Goal: Information Seeking & Learning: Check status

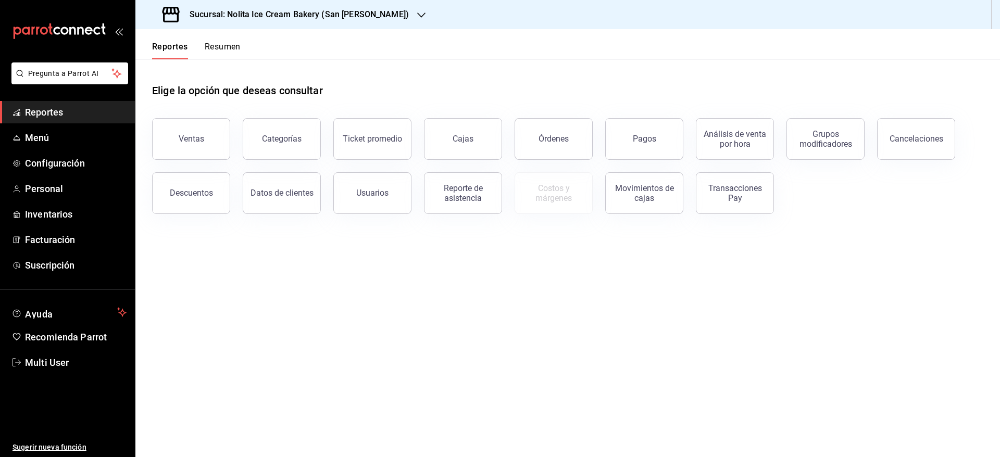
click at [231, 43] on button "Resumen" at bounding box center [223, 51] width 36 height 18
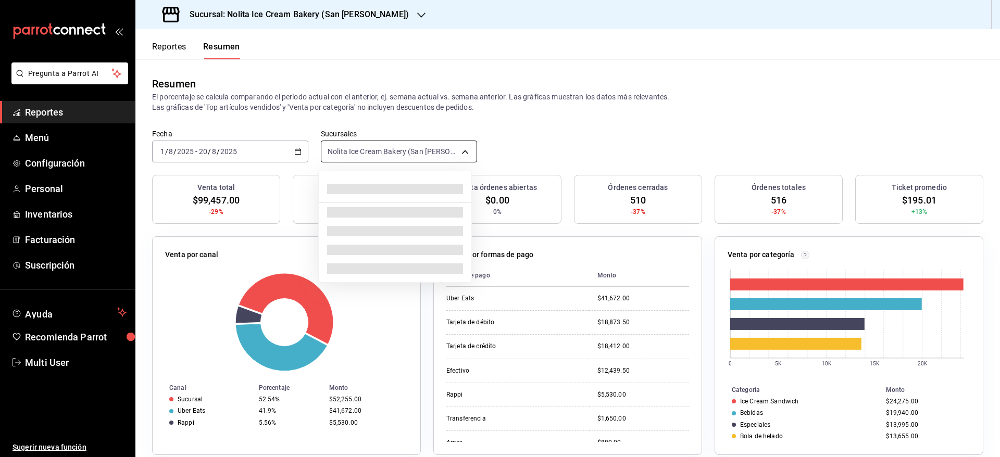
click at [421, 151] on body "Pregunta a Parrot AI Reportes Menú Configuración Personal Inventarios Facturaci…" at bounding box center [500, 228] width 1000 height 457
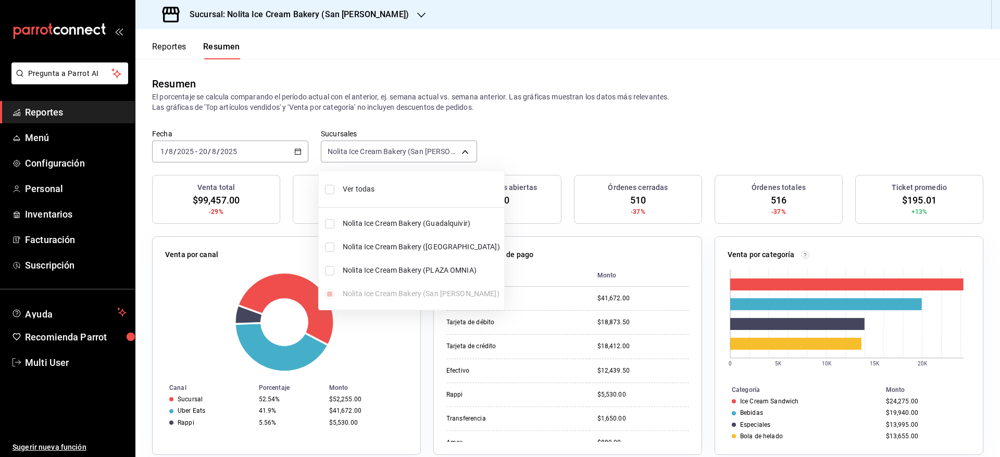
click at [396, 187] on span "Ver todas" at bounding box center [421, 189] width 157 height 11
type input "[object Object],[object Object],[object Object],[object Object]"
checkbox input "true"
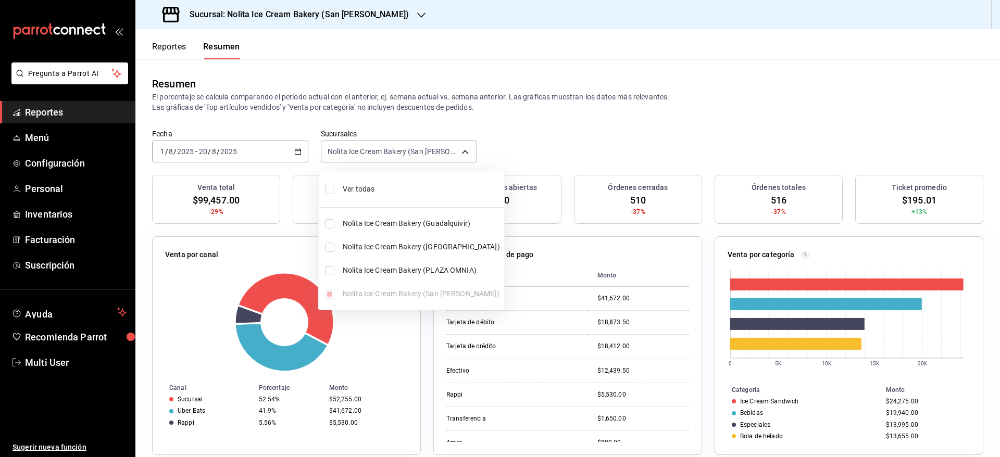
checkbox input "true"
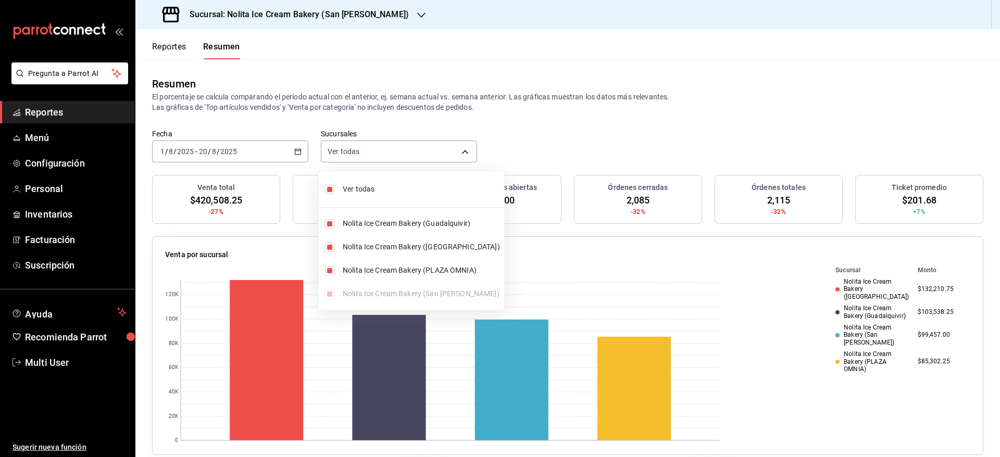
click at [252, 154] on div at bounding box center [500, 228] width 1000 height 457
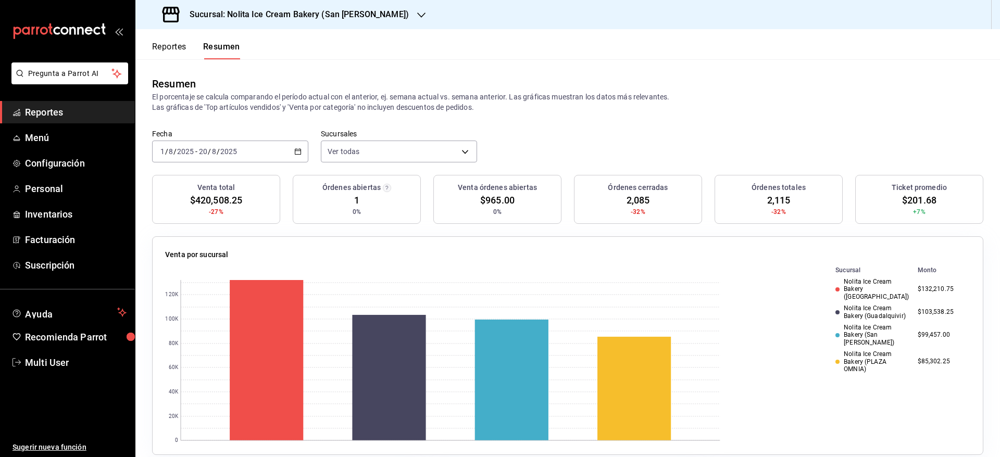
click at [252, 154] on div "[DATE] [DATE] - [DATE] [DATE]" at bounding box center [230, 152] width 156 height 22
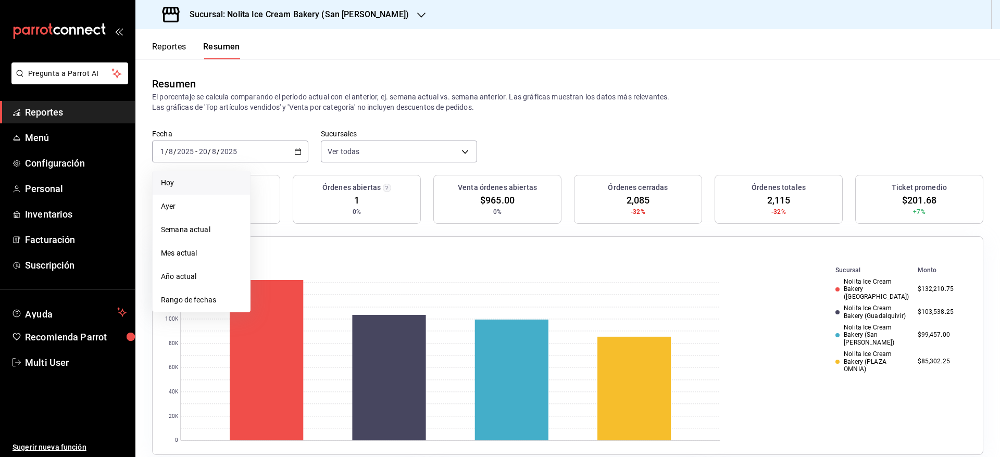
click at [228, 184] on span "Hoy" at bounding box center [201, 183] width 81 height 11
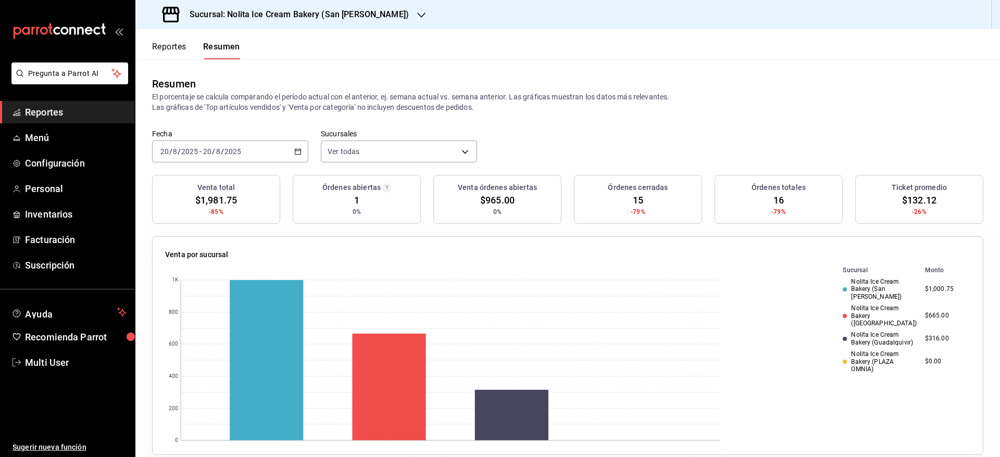
click at [169, 49] on button "Reportes" at bounding box center [169, 51] width 34 height 18
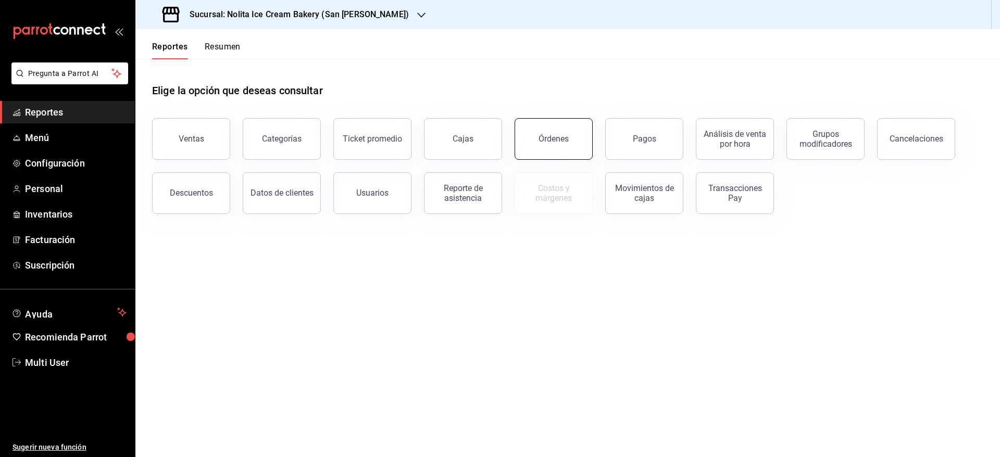
click at [554, 149] on button "Órdenes" at bounding box center [554, 139] width 78 height 42
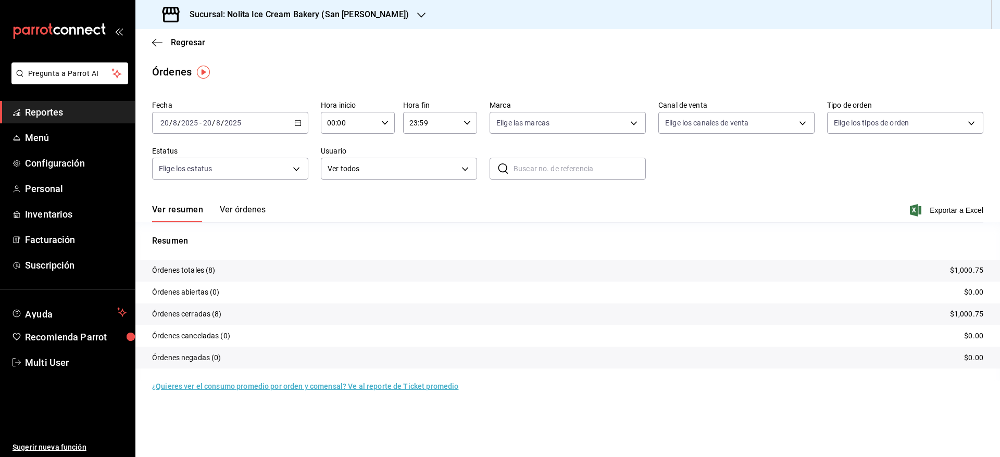
click at [256, 211] on button "Ver órdenes" at bounding box center [243, 214] width 46 height 18
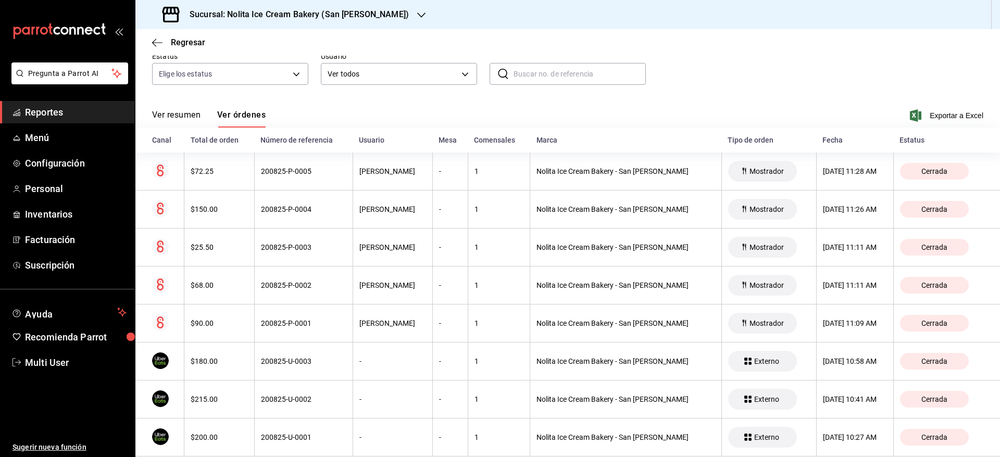
scroll to position [116, 0]
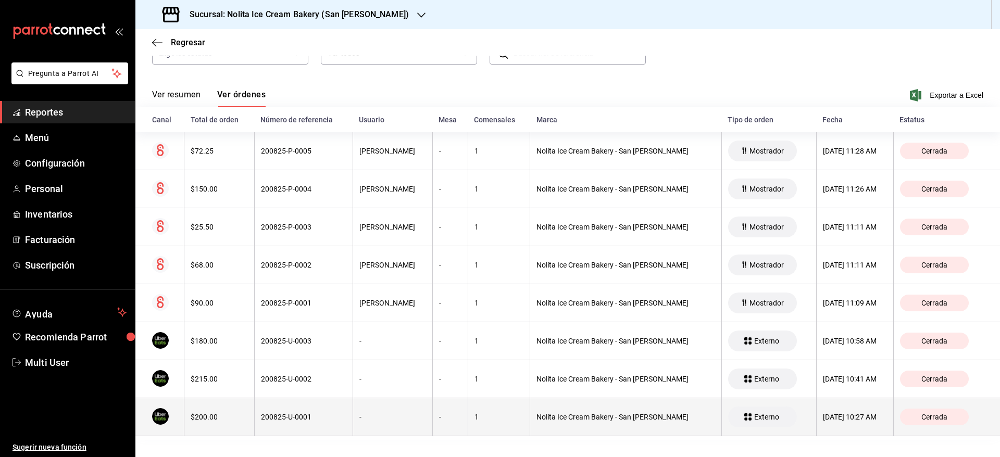
click at [367, 415] on div "-" at bounding box center [392, 417] width 67 height 8
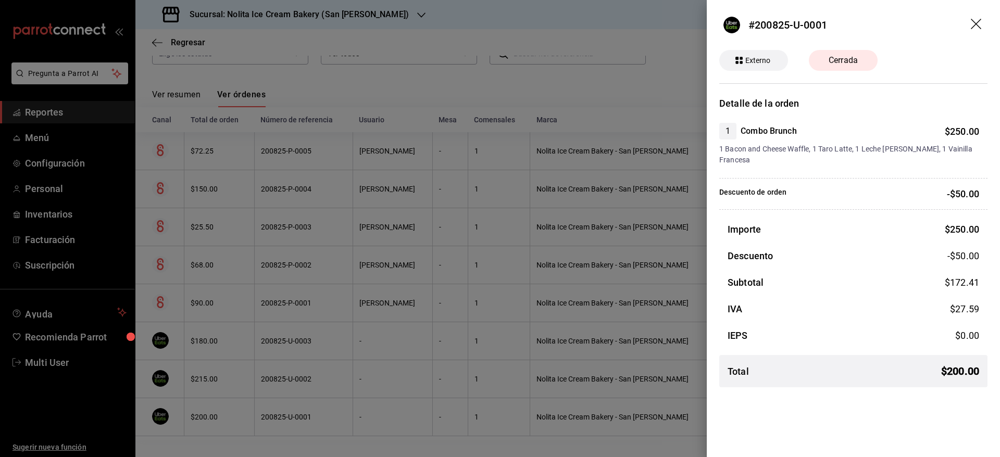
click at [367, 415] on div at bounding box center [500, 228] width 1000 height 457
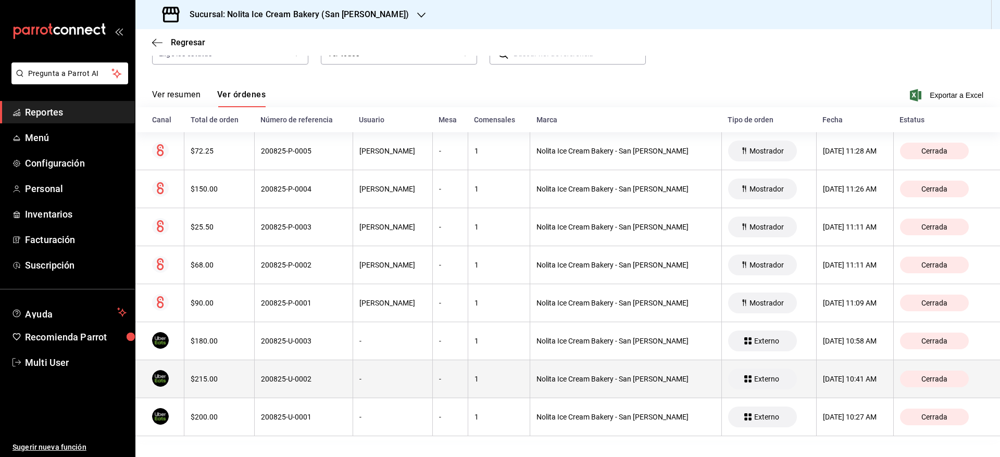
click at [362, 397] on th "-" at bounding box center [393, 380] width 80 height 38
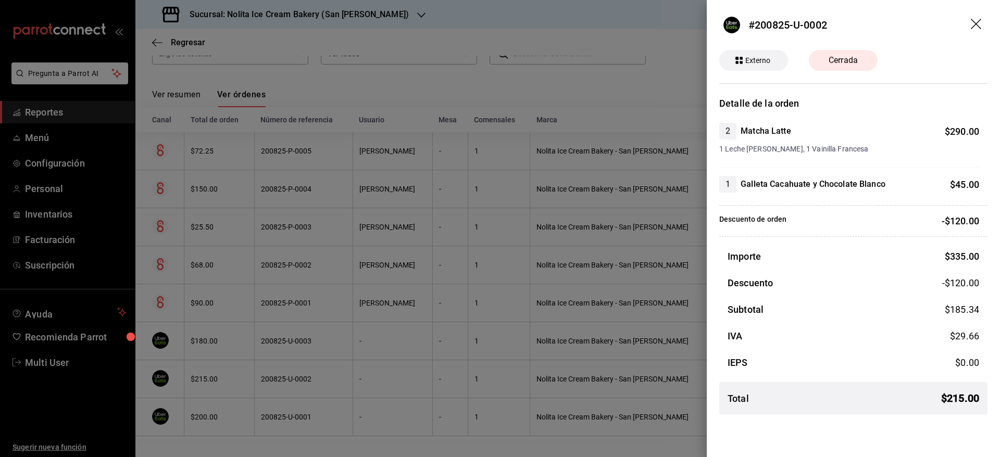
click at [362, 397] on div at bounding box center [500, 228] width 1000 height 457
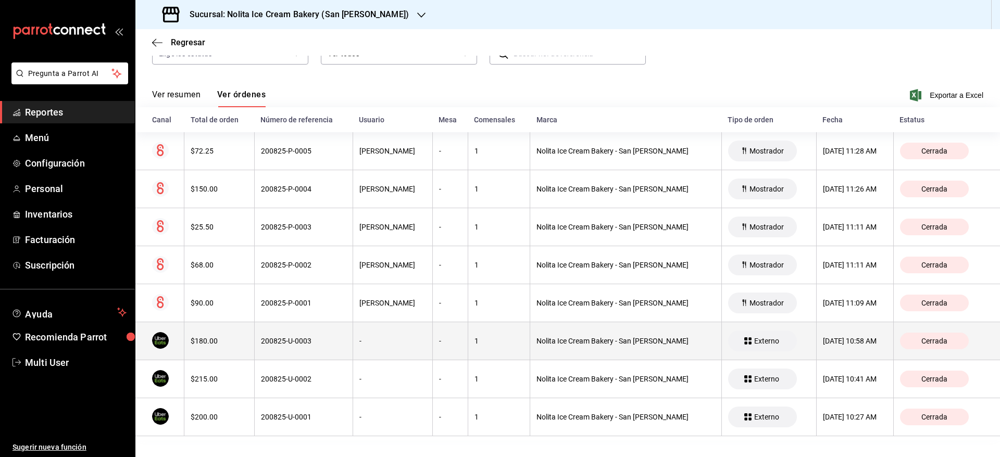
click at [348, 337] on th "200825-U-0003" at bounding box center [303, 341] width 98 height 38
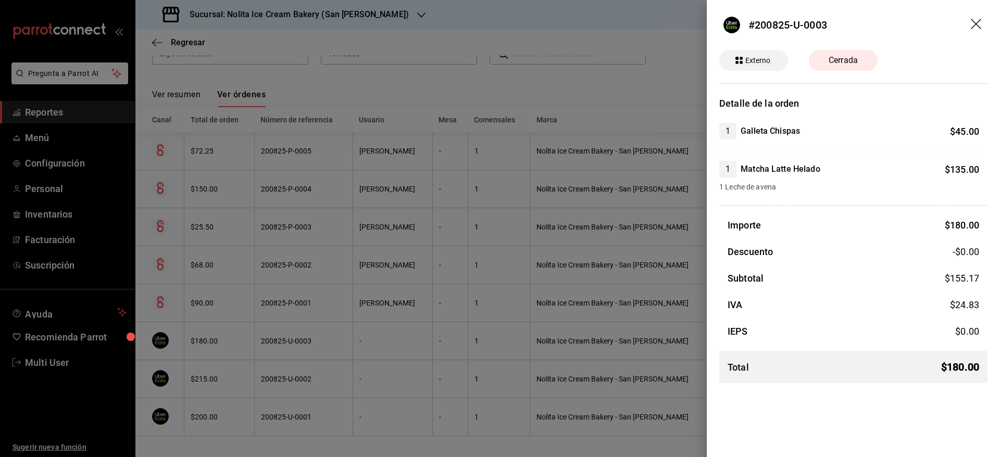
click at [348, 337] on div at bounding box center [500, 228] width 1000 height 457
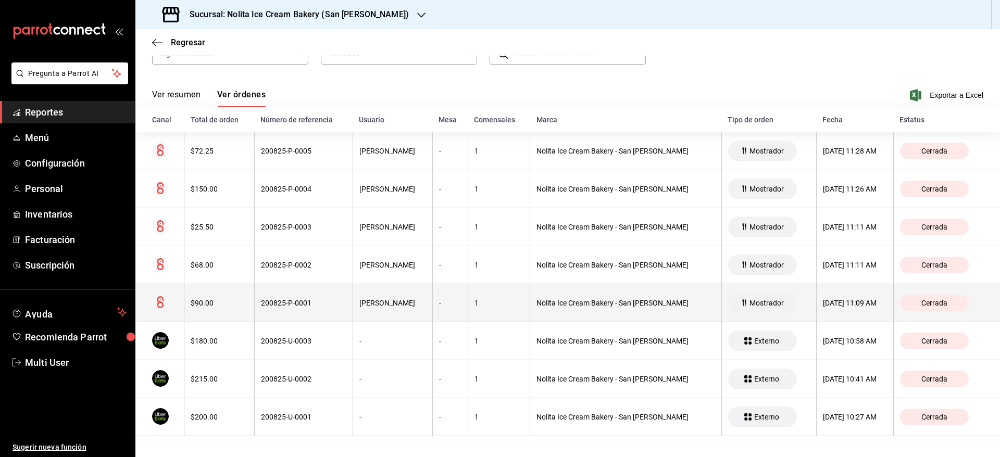
click at [353, 310] on th "[PERSON_NAME]" at bounding box center [393, 303] width 80 height 38
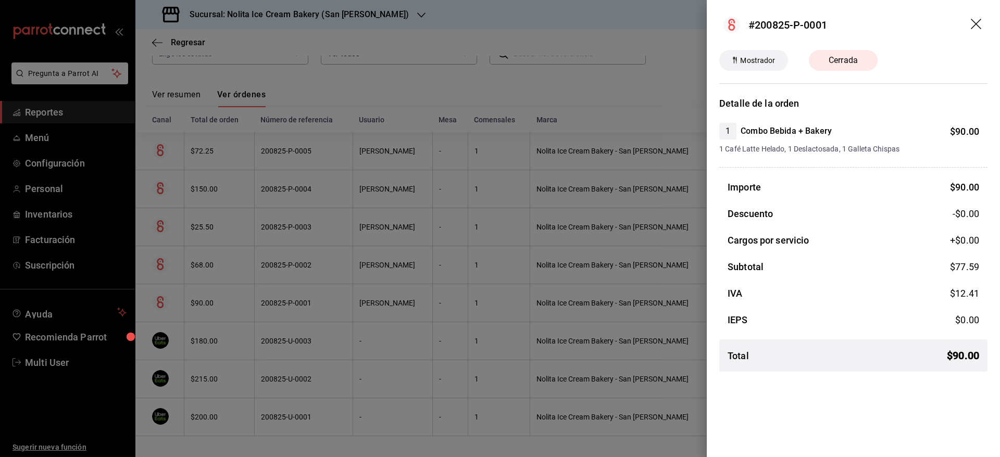
click at [351, 310] on div at bounding box center [500, 228] width 1000 height 457
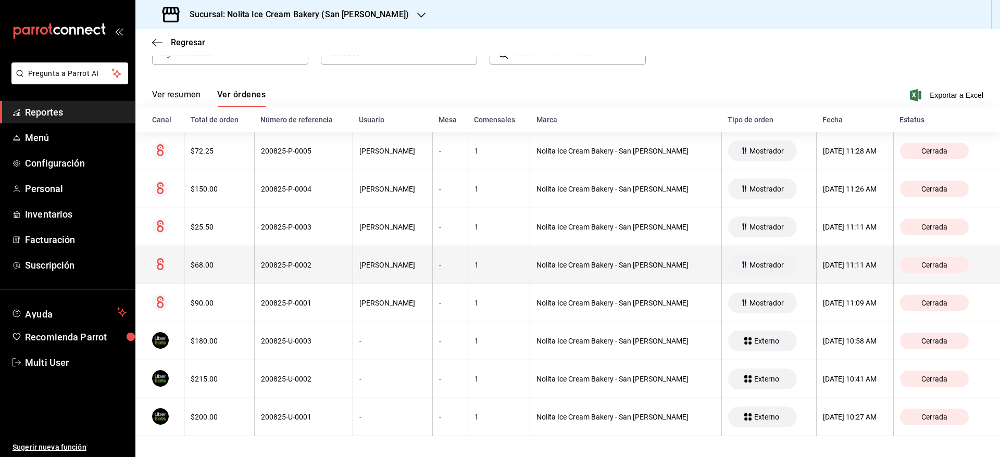
click at [346, 254] on th "200825-P-0002" at bounding box center [303, 265] width 98 height 38
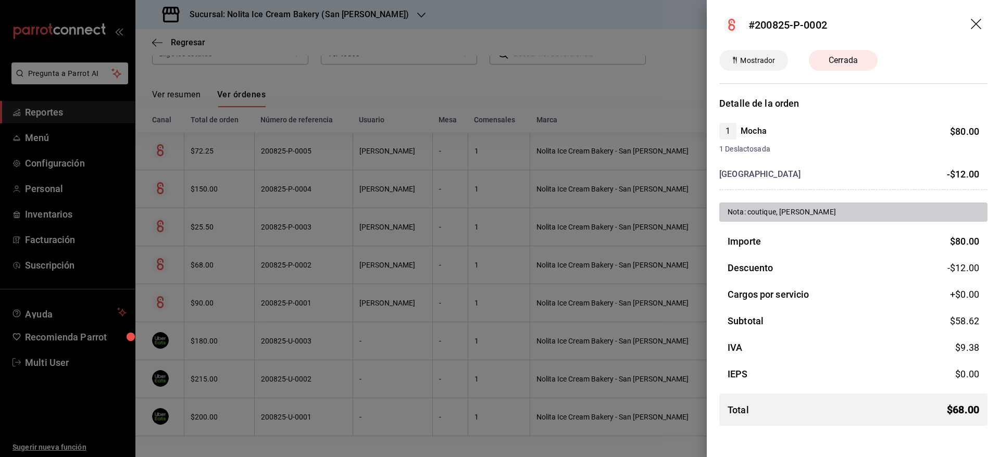
click at [346, 254] on div at bounding box center [500, 228] width 1000 height 457
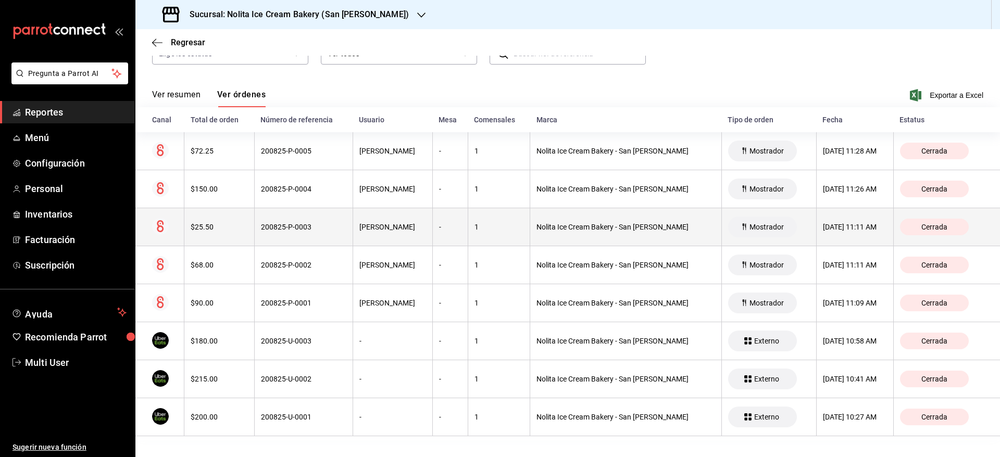
click at [337, 228] on div "200825-P-0003" at bounding box center [303, 227] width 85 height 8
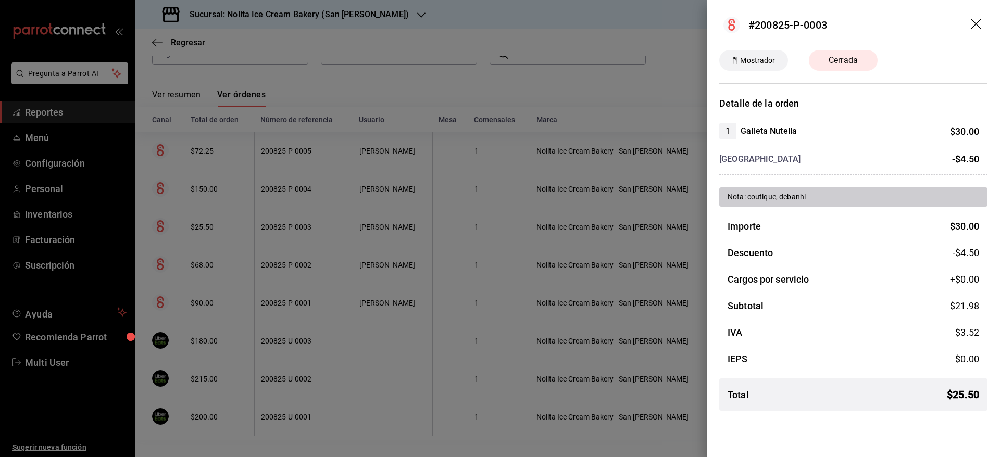
click at [337, 228] on div at bounding box center [500, 228] width 1000 height 457
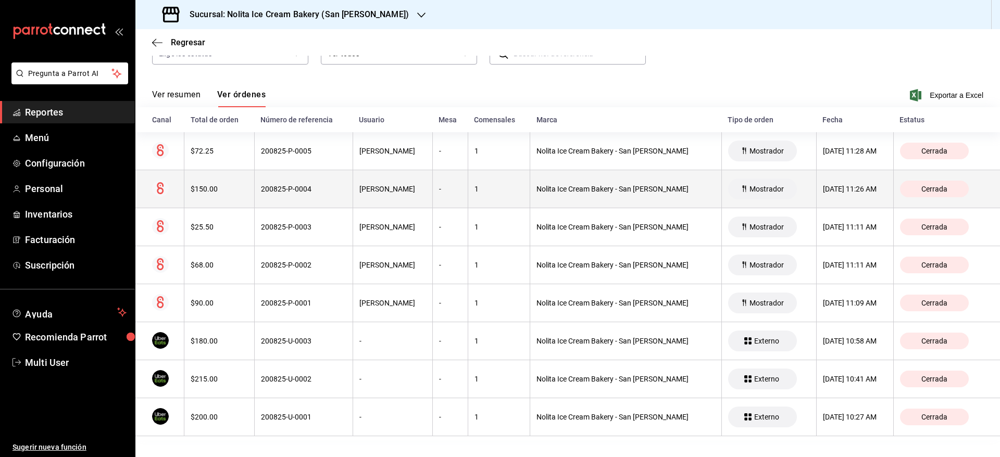
click at [332, 207] on th "200825-P-0004" at bounding box center [303, 189] width 98 height 38
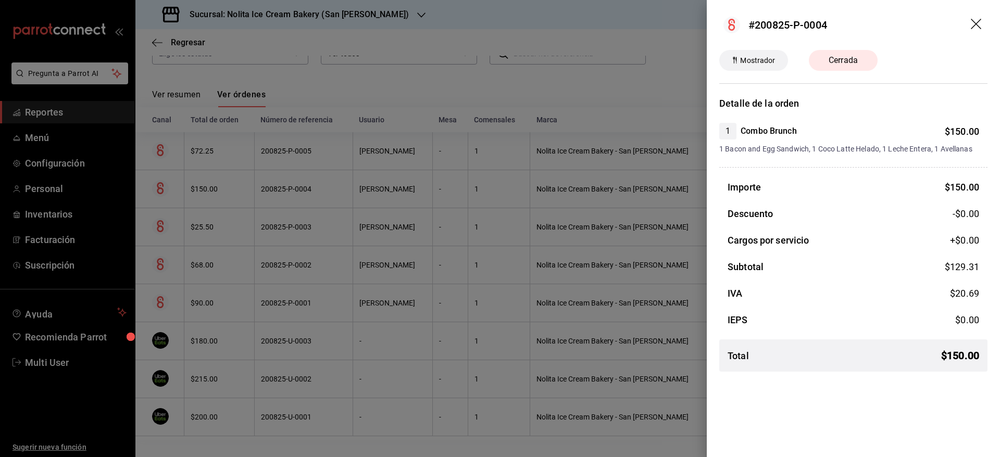
click at [332, 207] on div at bounding box center [500, 228] width 1000 height 457
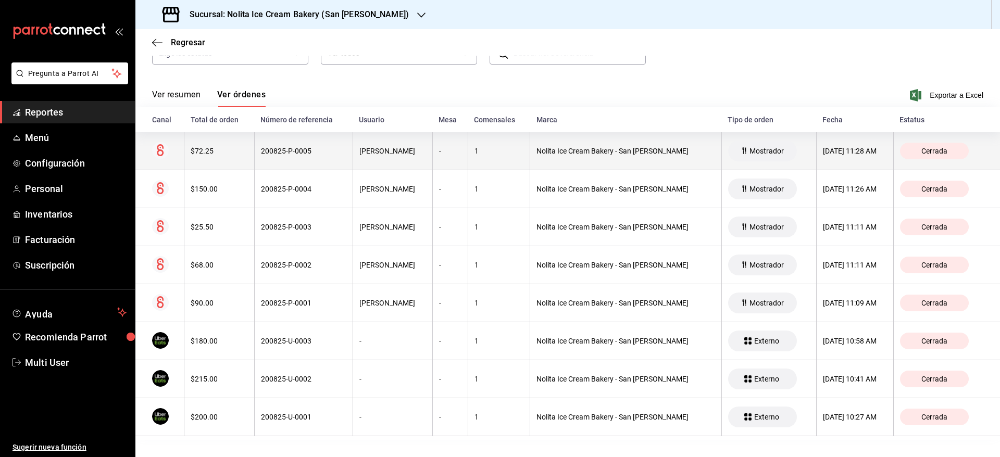
click at [328, 159] on th "200825-P-0005" at bounding box center [303, 151] width 98 height 38
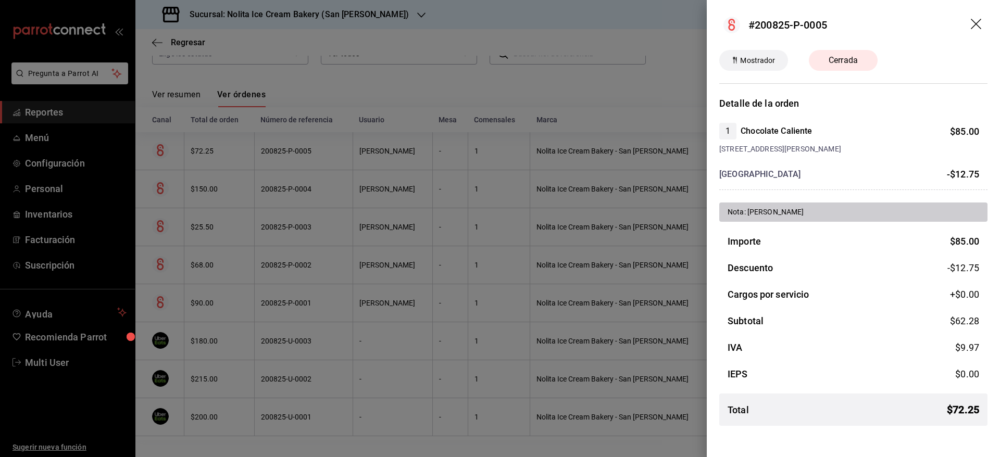
click at [328, 159] on div at bounding box center [500, 228] width 1000 height 457
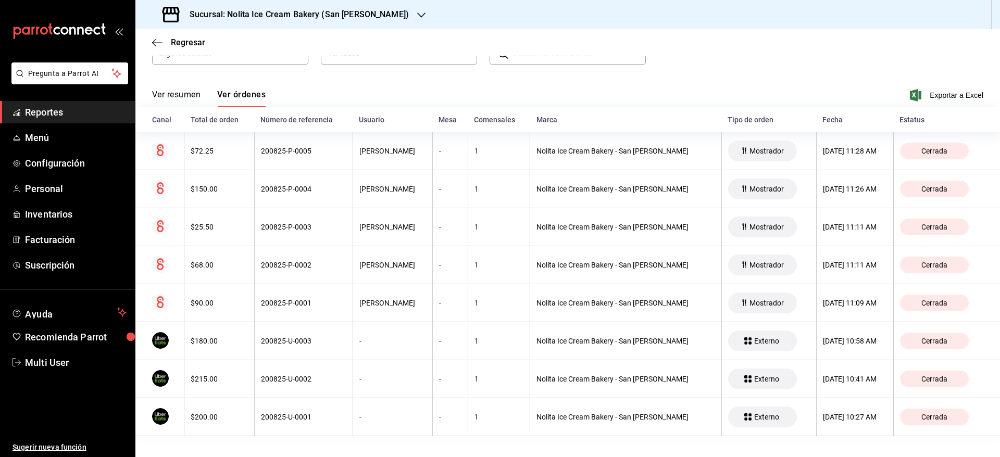
click at [276, 11] on h3 "Sucursal: Nolita Ice Cream Bakery (San [PERSON_NAME])" at bounding box center [295, 14] width 228 height 13
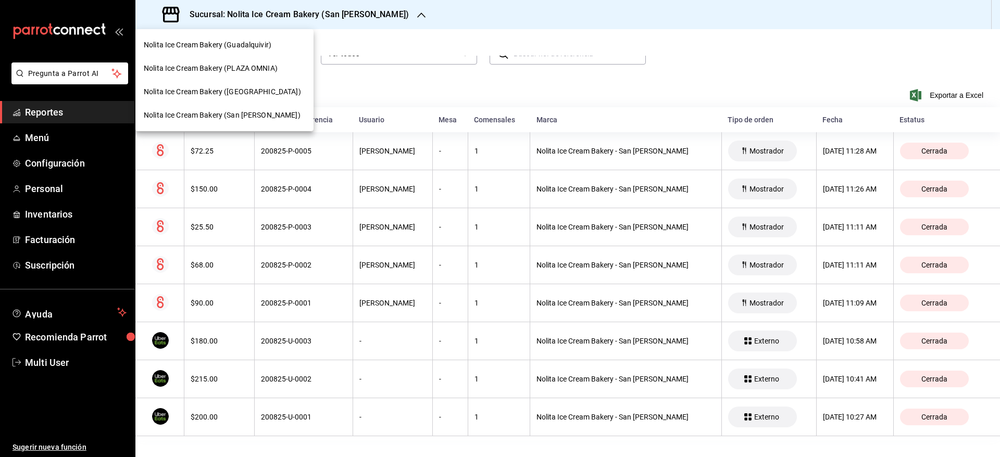
click at [267, 88] on span "Nolita Ice Cream Bakery ([GEOGRAPHIC_DATA])" at bounding box center [222, 91] width 157 height 11
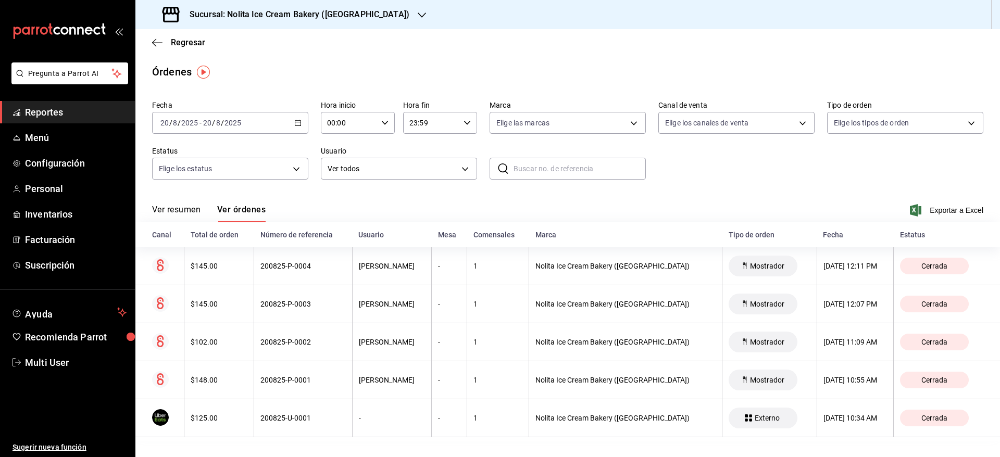
click at [360, 270] on div "[PERSON_NAME]" at bounding box center [392, 266] width 67 height 8
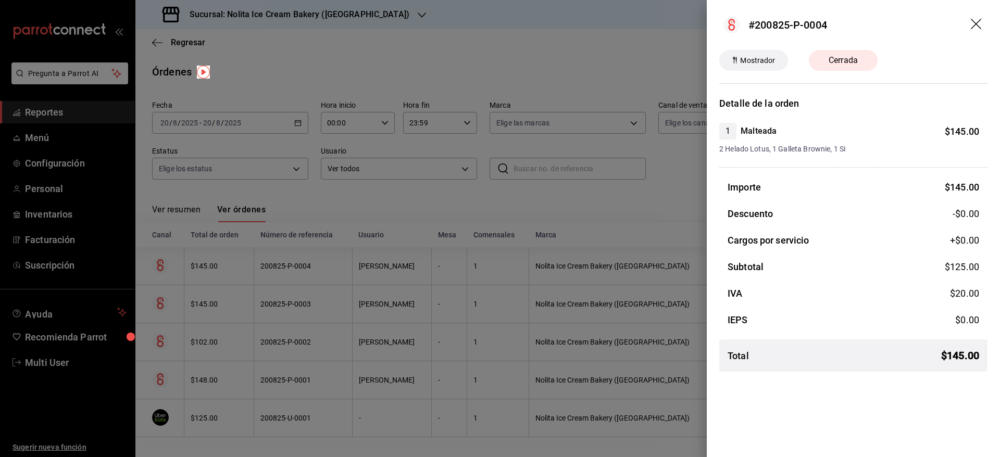
click at [360, 270] on div at bounding box center [500, 228] width 1000 height 457
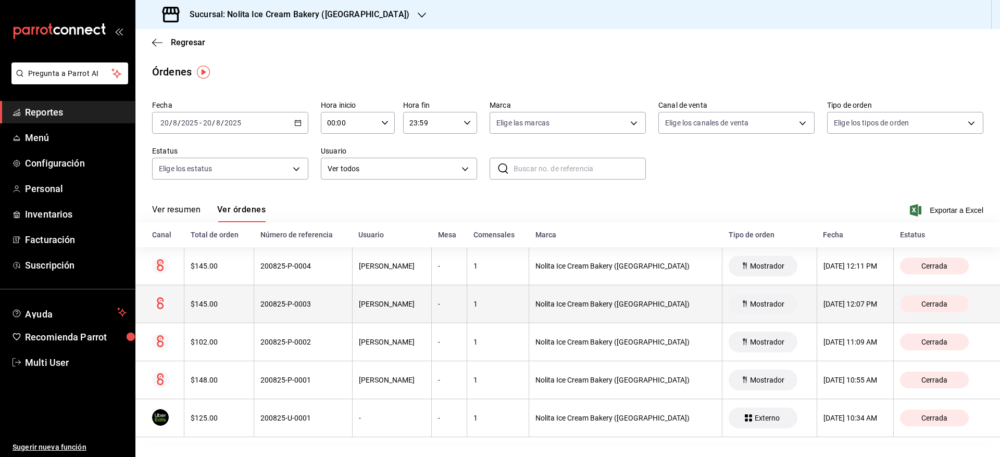
click at [365, 310] on th "[PERSON_NAME]" at bounding box center [392, 304] width 80 height 38
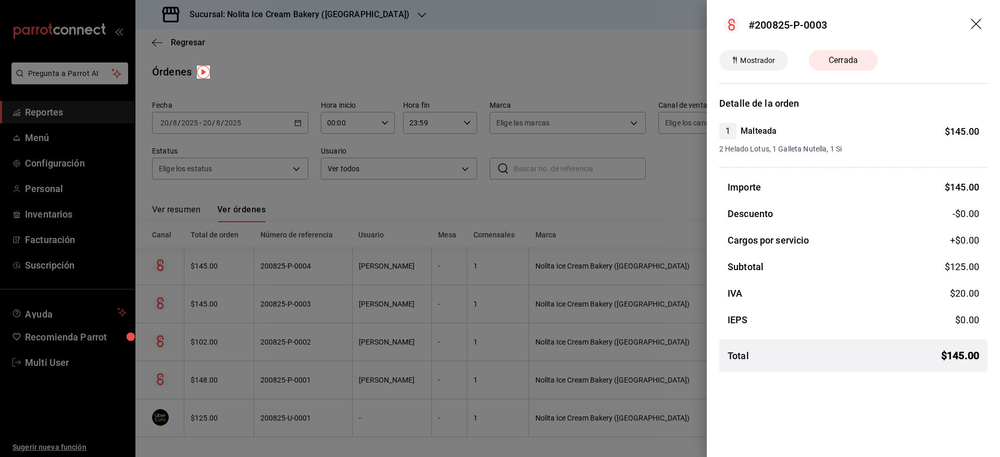
click at [365, 310] on div at bounding box center [500, 228] width 1000 height 457
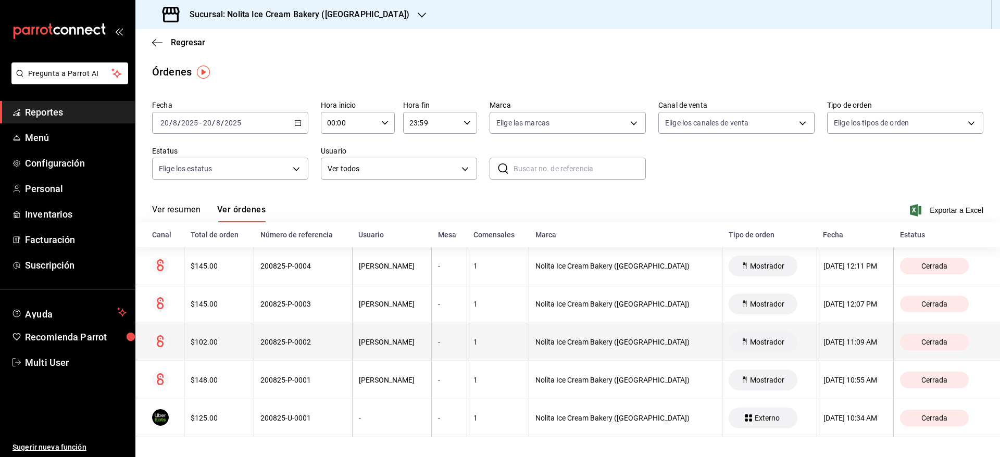
click at [377, 350] on th "[PERSON_NAME]" at bounding box center [392, 343] width 80 height 38
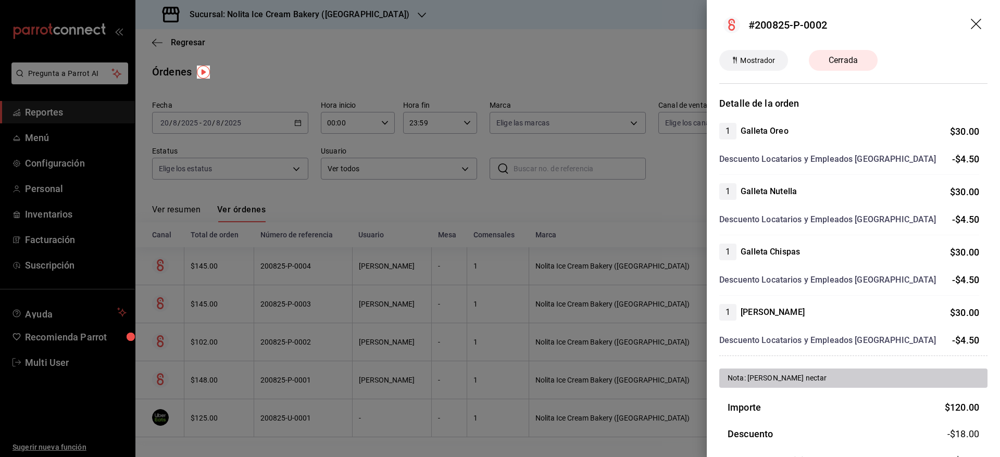
click at [377, 350] on div at bounding box center [500, 228] width 1000 height 457
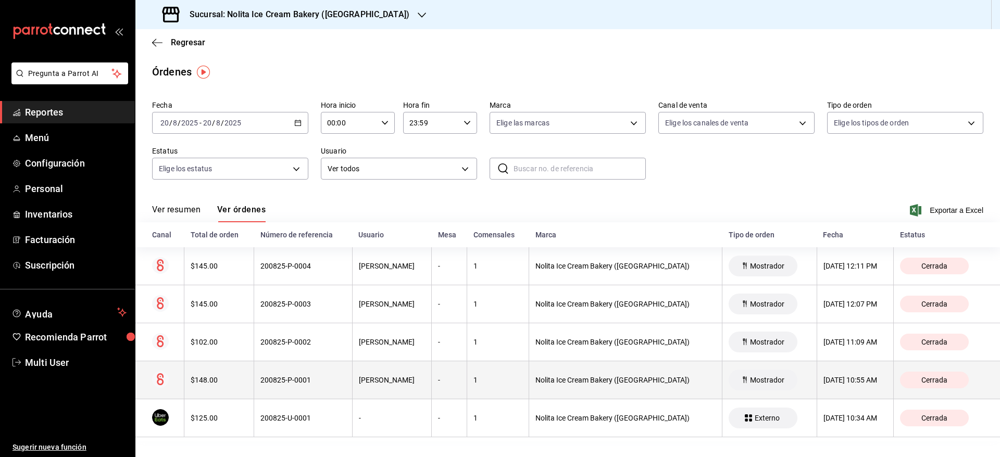
click at [387, 396] on th "[PERSON_NAME]" at bounding box center [392, 381] width 80 height 38
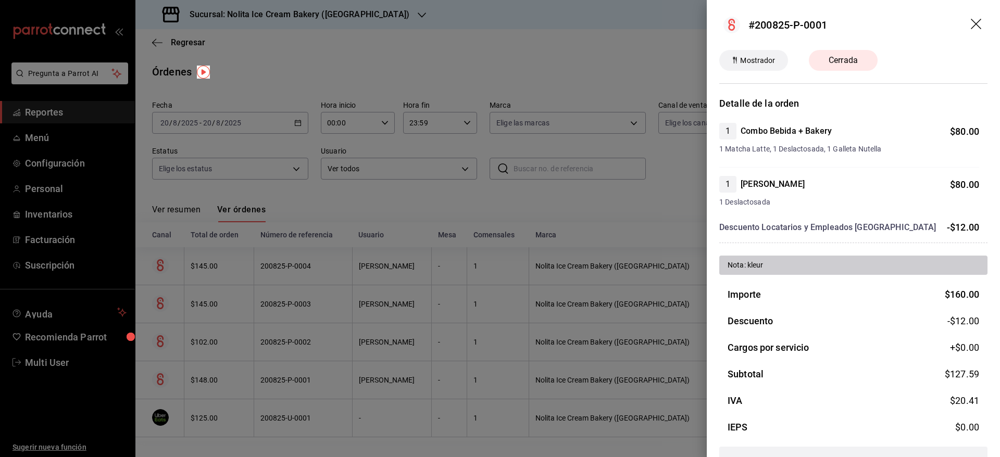
click at [387, 396] on div at bounding box center [500, 228] width 1000 height 457
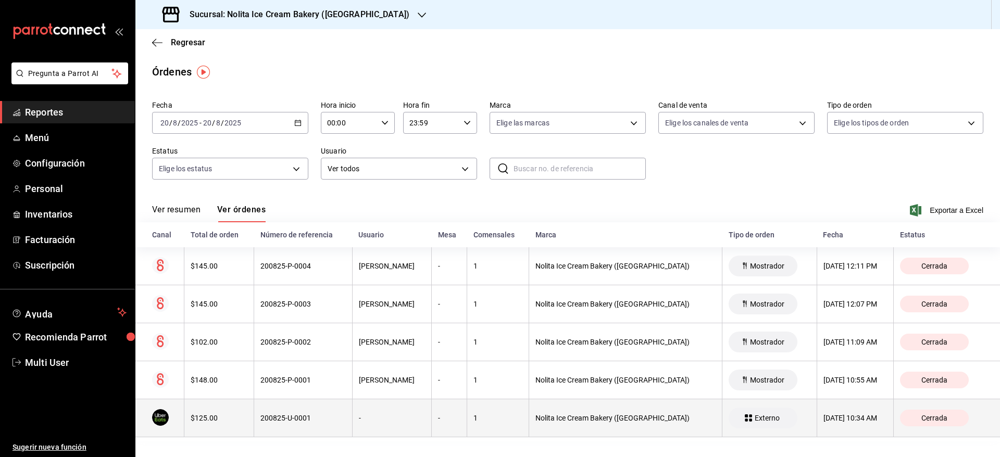
click at [394, 432] on th "-" at bounding box center [392, 419] width 80 height 38
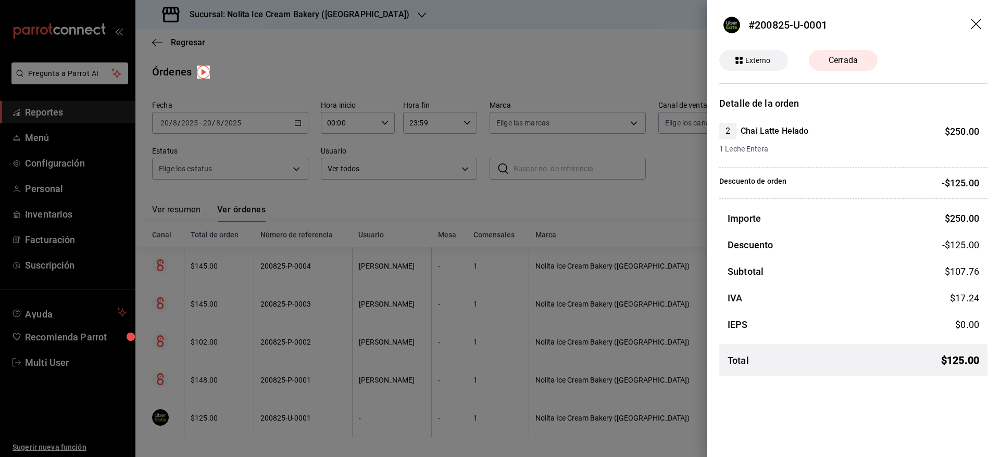
click at [346, 259] on div at bounding box center [500, 228] width 1000 height 457
